Goal: Information Seeking & Learning: Learn about a topic

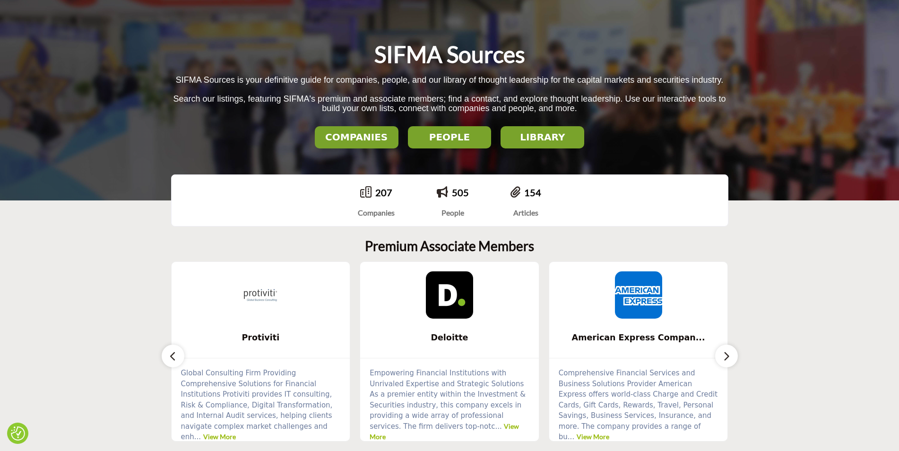
scroll to position [142, 0]
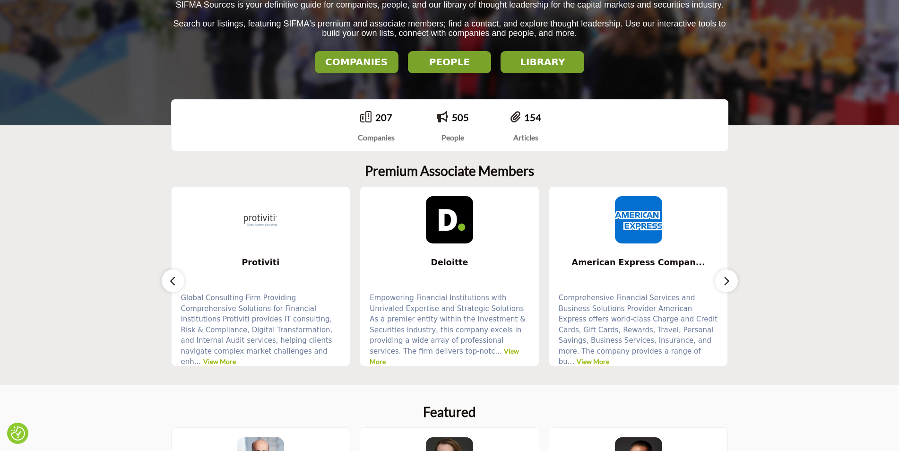
drag, startPoint x: 720, startPoint y: 282, endPoint x: 720, endPoint y: 277, distance: 4.7
click at [720, 282] on button "button" at bounding box center [726, 280] width 23 height 23
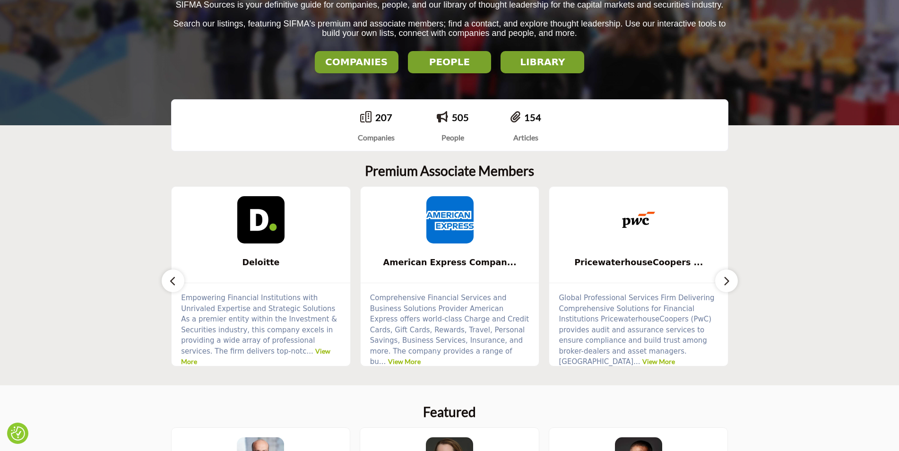
click at [720, 279] on button "button" at bounding box center [726, 280] width 23 height 23
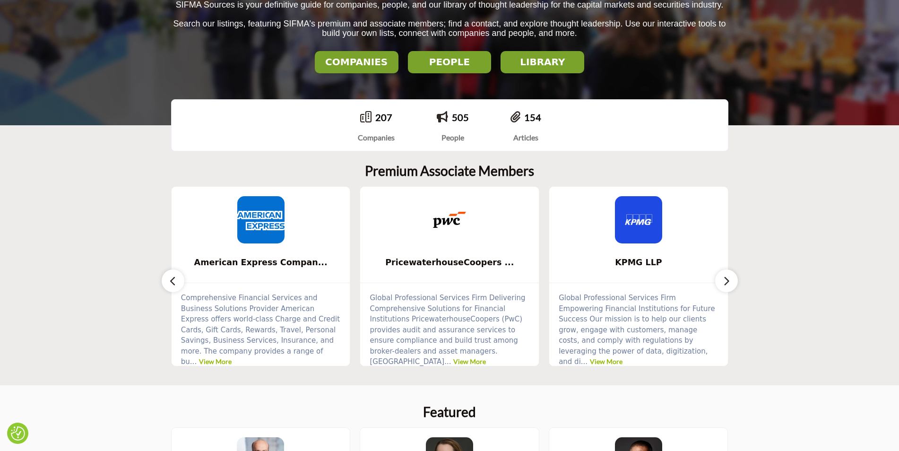
click at [721, 281] on button "button" at bounding box center [726, 280] width 23 height 23
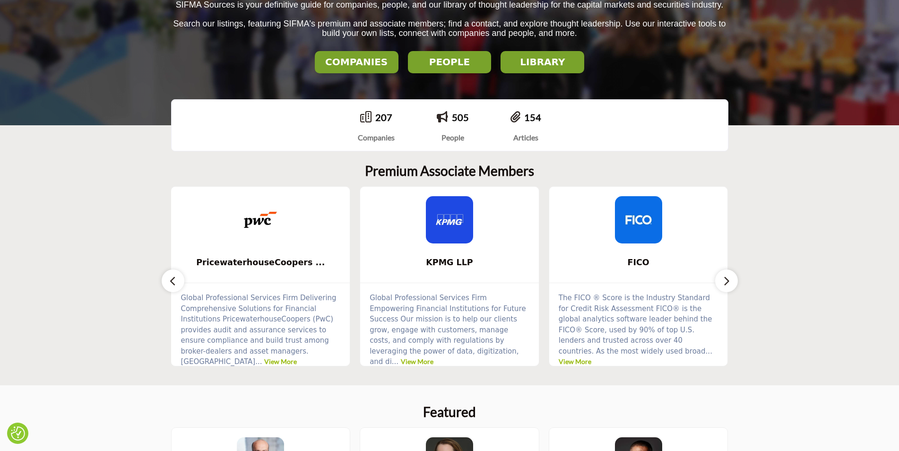
click at [721, 281] on button "button" at bounding box center [726, 280] width 23 height 23
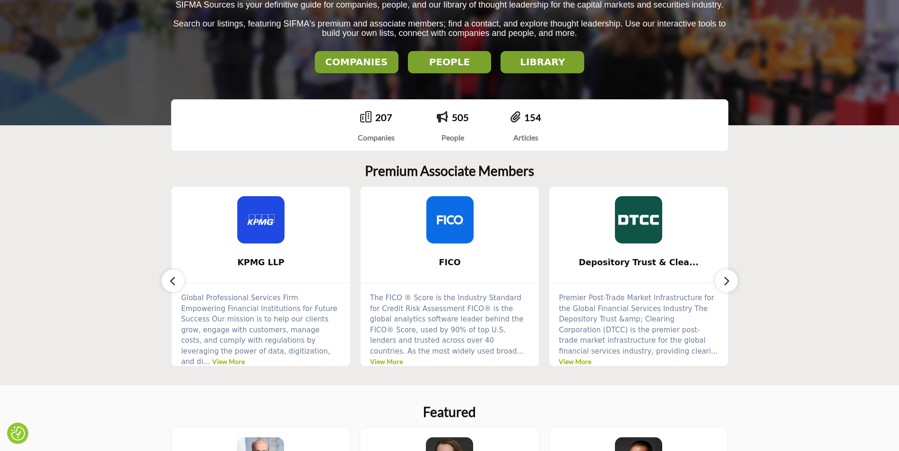
click at [721, 281] on button "button" at bounding box center [726, 280] width 23 height 23
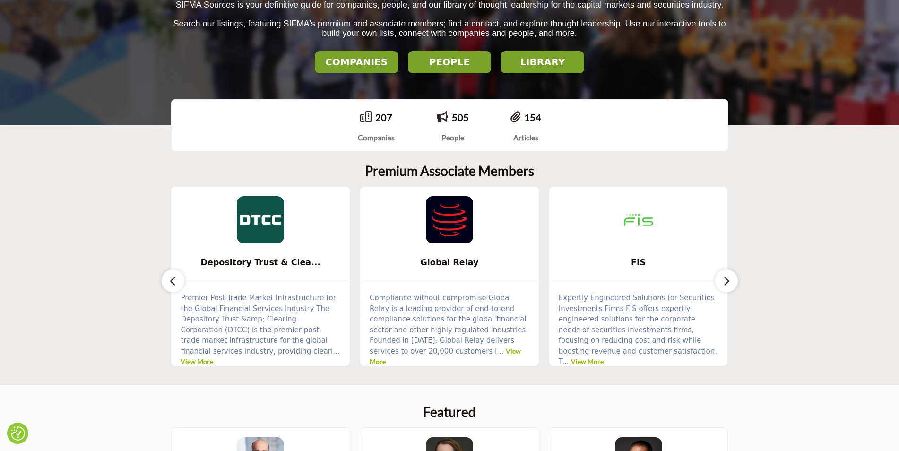
click at [721, 281] on button "button" at bounding box center [726, 280] width 23 height 23
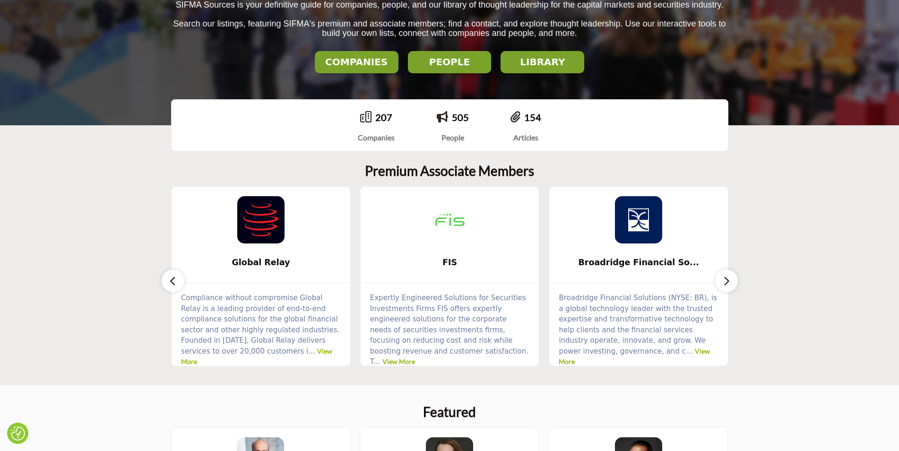
click at [721, 281] on button "button" at bounding box center [726, 280] width 23 height 23
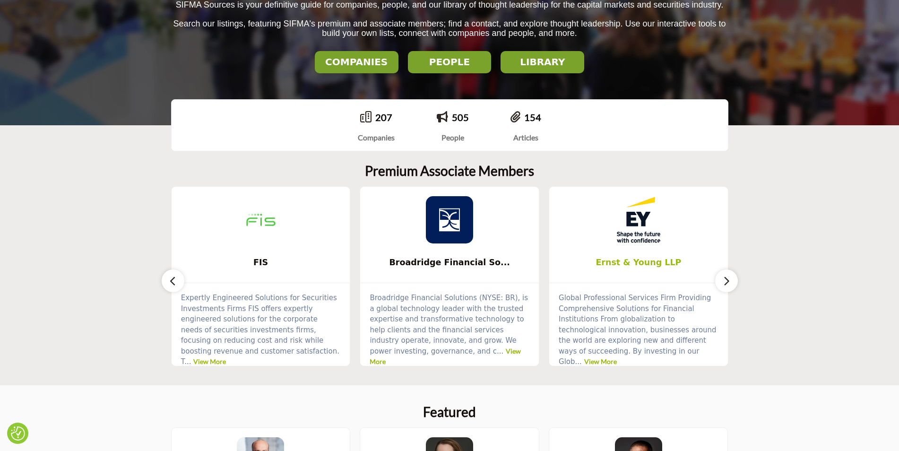
click at [650, 267] on span "Ernst & Young LLP" at bounding box center [638, 262] width 150 height 12
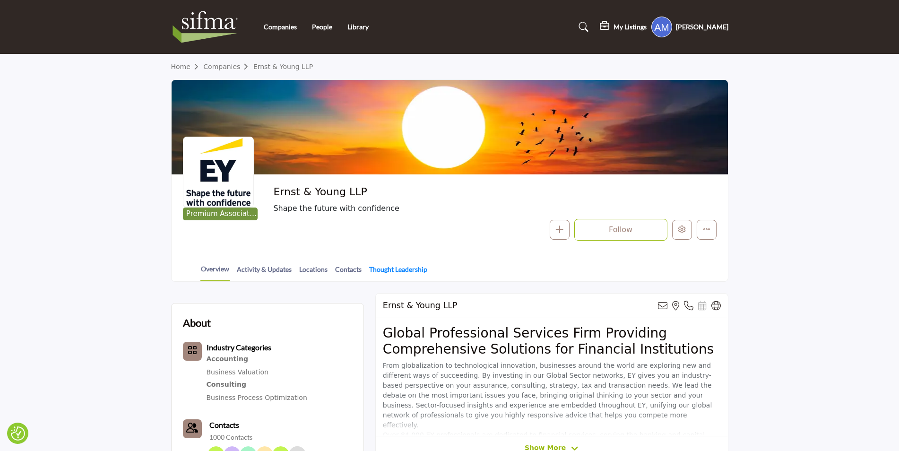
click at [391, 271] on link "Thought Leadership" at bounding box center [397, 272] width 59 height 17
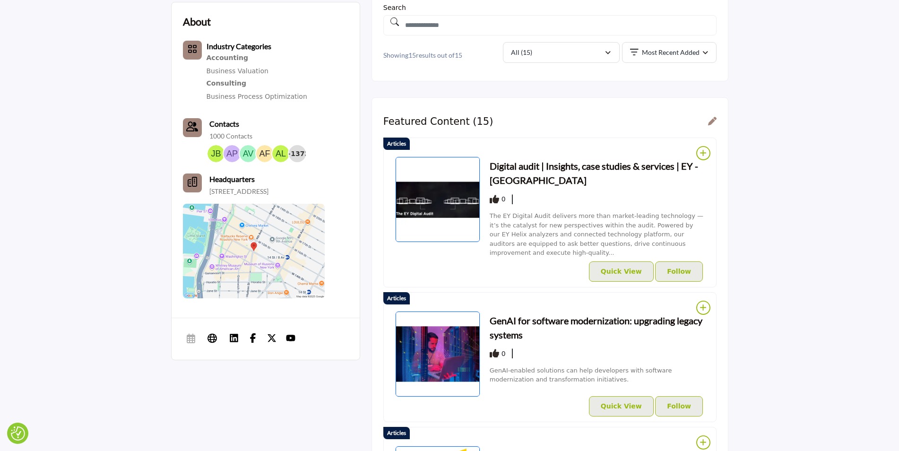
scroll to position [293, 0]
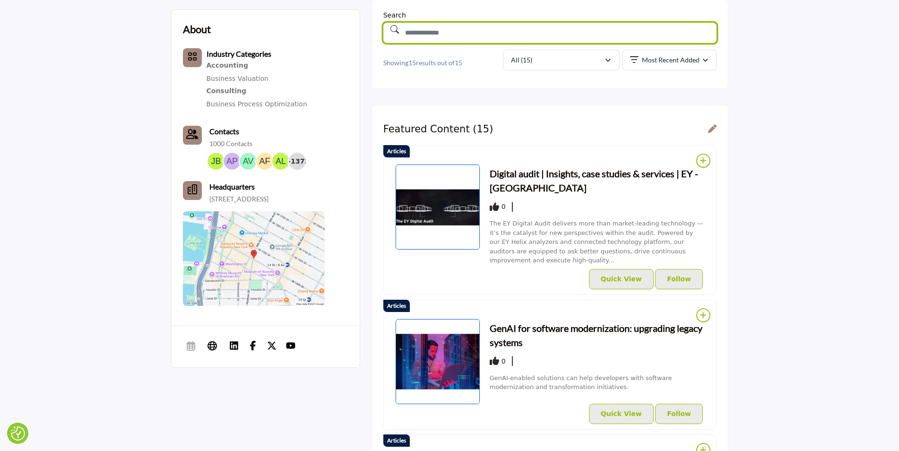
click at [593, 25] on input "text" at bounding box center [549, 33] width 333 height 20
type input "*****"
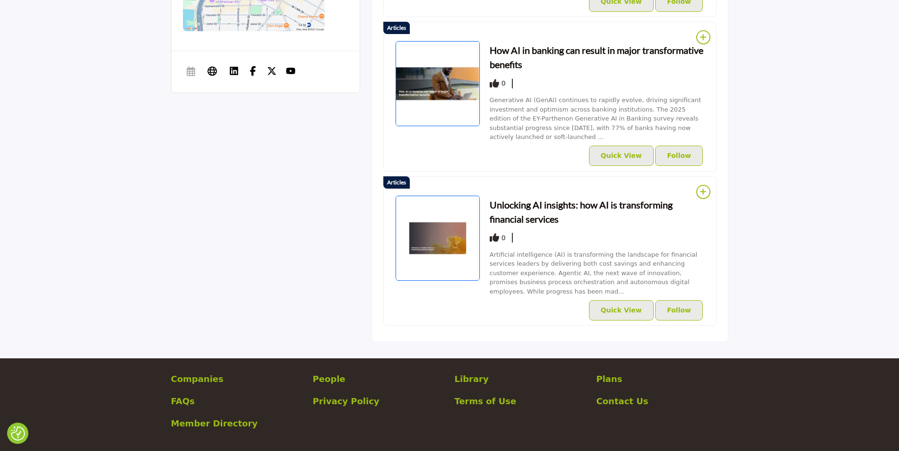
scroll to position [577, 0]
